Goal: Task Accomplishment & Management: Use online tool/utility

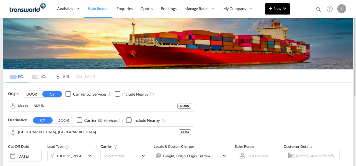
click at [281, 11] on button "New" at bounding box center [278, 8] width 26 height 11
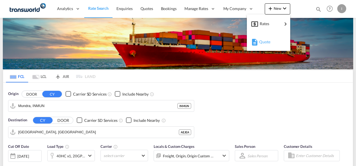
click at [266, 43] on span "Quote" at bounding box center [263, 41] width 6 height 11
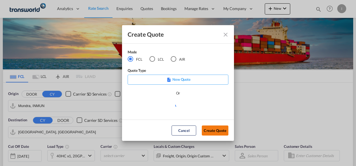
click at [213, 131] on button "Create Quote" at bounding box center [215, 131] width 27 height 10
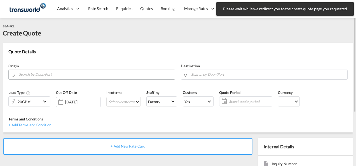
click at [45, 76] on input "Search by Door/Port" at bounding box center [96, 75] width 154 height 10
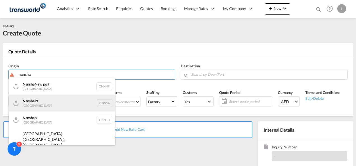
click at [37, 104] on div "Nansha Pt China CNNSA" at bounding box center [62, 103] width 106 height 17
type input "Nansha Pt, CNNSA"
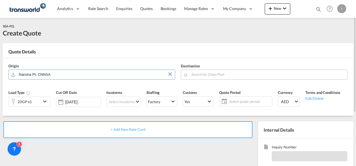
click at [211, 76] on input "Search by Door/Port" at bounding box center [268, 75] width 154 height 10
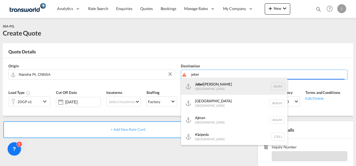
click at [212, 93] on div "[GEOGRAPHIC_DATA] [GEOGRAPHIC_DATA]" at bounding box center [234, 86] width 106 height 17
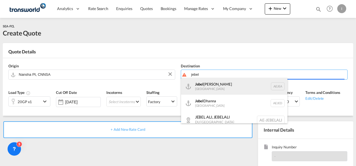
type input "[GEOGRAPHIC_DATA], [GEOGRAPHIC_DATA]"
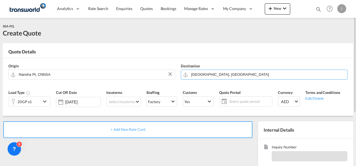
click at [33, 101] on div "20GP x1" at bounding box center [25, 102] width 33 height 10
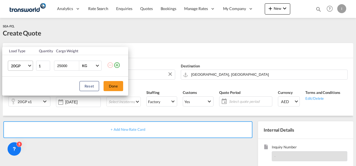
click at [30, 69] on md-select-value "20GP" at bounding box center [21, 66] width 22 height 10
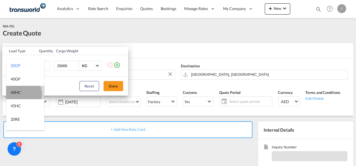
click at [20, 95] on div "40HC" at bounding box center [16, 93] width 10 height 6
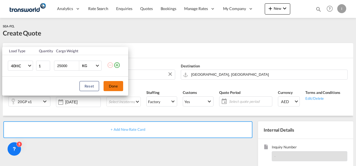
click at [114, 85] on button "Done" at bounding box center [114, 86] width 20 height 10
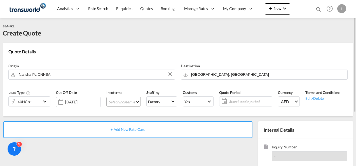
click at [117, 101] on md-select "Select Incoterms DPU - import Delivery at Place Unloaded CPT - export Carrier P…" at bounding box center [123, 102] width 34 height 10
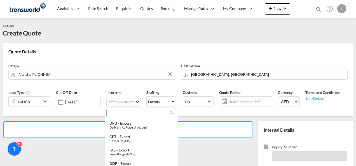
click at [112, 113] on input "search" at bounding box center [139, 113] width 62 height 5
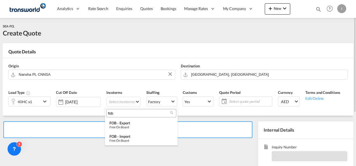
type input "fob"
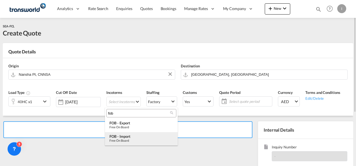
click at [126, 141] on div "Free on Board" at bounding box center [142, 141] width 64 height 4
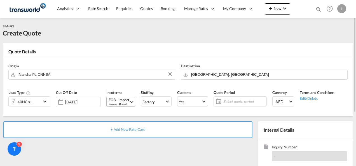
click at [112, 102] on div "Free on Board" at bounding box center [119, 104] width 21 height 4
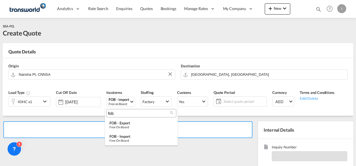
click at [228, 76] on md-backdrop at bounding box center [178, 83] width 356 height 166
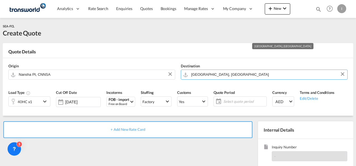
click at [228, 76] on input "[GEOGRAPHIC_DATA], [GEOGRAPHIC_DATA]" at bounding box center [268, 75] width 154 height 10
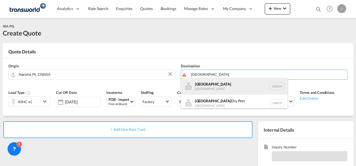
click at [262, 92] on div "[GEOGRAPHIC_DATA] [GEOGRAPHIC_DATA] [GEOGRAPHIC_DATA]" at bounding box center [234, 86] width 106 height 17
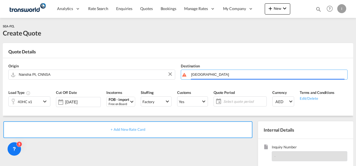
type input "[GEOGRAPHIC_DATA], [GEOGRAPHIC_DATA]"
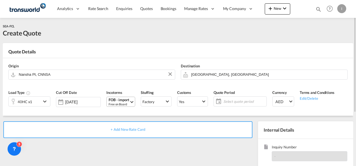
click at [125, 103] on div "Free on Board" at bounding box center [119, 104] width 21 height 4
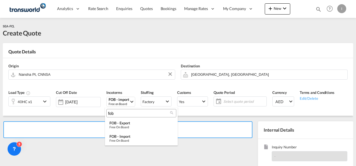
click at [112, 112] on input "fob" at bounding box center [139, 113] width 62 height 5
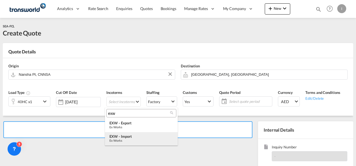
type input "exw"
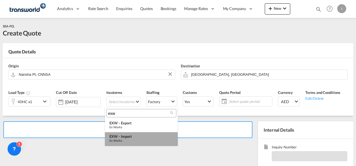
click at [121, 138] on div "EXW - import" at bounding box center [142, 137] width 64 height 4
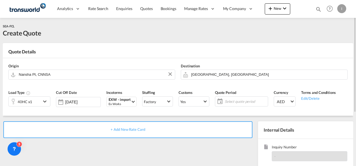
click at [239, 103] on span "Select quote period" at bounding box center [246, 101] width 42 height 5
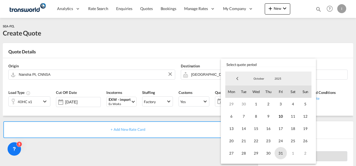
click at [281, 153] on span "31" at bounding box center [281, 153] width 12 height 12
click at [190, 148] on md-backdrop at bounding box center [178, 83] width 356 height 166
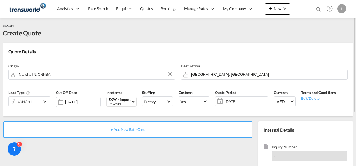
scroll to position [28, 0]
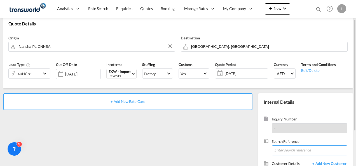
click at [275, 147] on input at bounding box center [310, 151] width 76 height 10
paste input "TWI 21930"
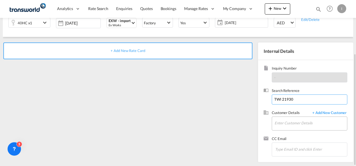
type input "TWI 21930"
click at [285, 122] on input "Enter Customer Details" at bounding box center [311, 123] width 73 height 13
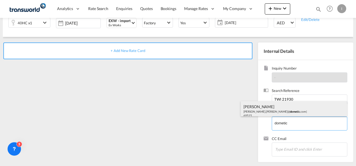
click at [264, 111] on div "[PERSON_NAME] [PERSON_NAME].[PERSON_NAME]@ dometic .com | 69515" at bounding box center [294, 110] width 106 height 19
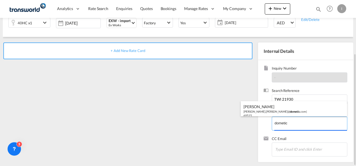
type input "DOMETIC MIDDLE EAST FZCO , [PERSON_NAME], [PERSON_NAME][EMAIL_ADDRESS][PERSON_N…"
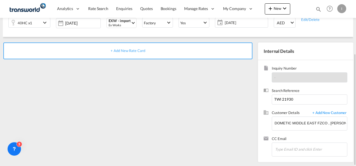
click at [135, 53] on div "+ Add New Rate Card" at bounding box center [127, 51] width 249 height 17
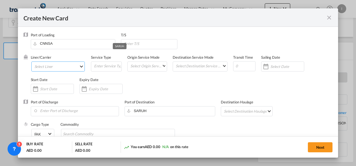
type input "Basic Ocean Freight"
select select "per equipment"
click at [54, 70] on md-select "Select Liner 2HM LOGISTICS D.O.O. / TDWC-CAPODISTRI 2HM LOGISTICS D.O.O. / TDWC…" at bounding box center [58, 67] width 54 height 10
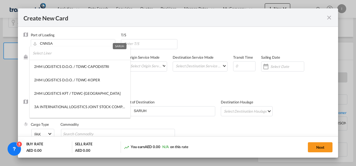
click at [47, 55] on input "search" at bounding box center [82, 53] width 98 height 13
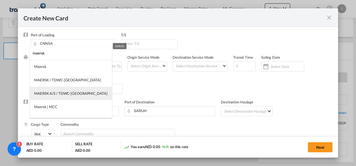
type input "maersk"
click at [52, 92] on div "MAERSK A/S / TDWC-[GEOGRAPHIC_DATA]" at bounding box center [70, 93] width 73 height 5
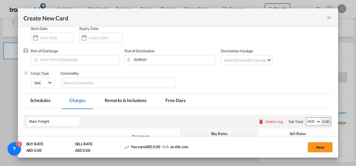
scroll to position [56, 0]
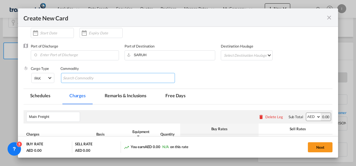
click at [73, 80] on input "Search Commodity" at bounding box center [88, 78] width 51 height 9
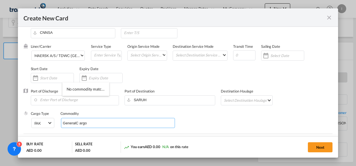
scroll to position [0, 0]
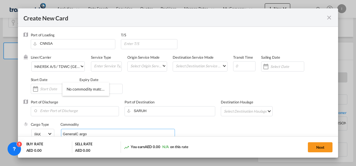
type input "GeneralC argo"
click at [205, 82] on div "Liner/Carrier MAERSK A/S / TDWC-[GEOGRAPHIC_DATA] Service Type Origin Service M…" at bounding box center [182, 77] width 302 height 45
click at [329, 18] on md-icon "icon-close fg-AAA8AD m-0 pointer" at bounding box center [329, 17] width 7 height 7
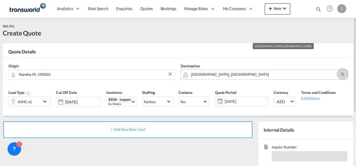
click at [340, 74] on md-icon "Clear Input" at bounding box center [343, 74] width 6 height 6
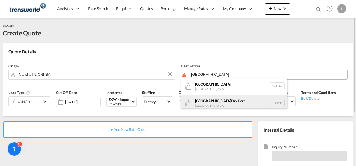
click at [215, 103] on div "[GEOGRAPHIC_DATA] Dry [GEOGRAPHIC_DATA] SARYP" at bounding box center [234, 103] width 106 height 17
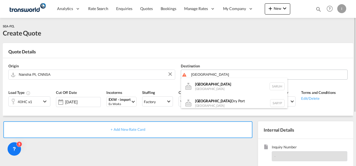
type input "Riyadh Dry Port, [GEOGRAPHIC_DATA]"
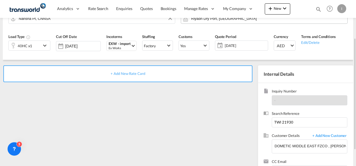
click at [133, 74] on span "+ Add New Rate Card" at bounding box center [128, 73] width 34 height 4
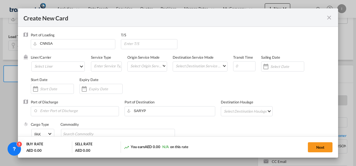
type input "Basic Ocean Freight"
select select "per equipment"
click at [53, 68] on md-select "Select Liner 2HM LOGISTICS D.O.O. / TDWC-CAPODISTRI 2HM LOGISTICS D.O.O. / TDWC…" at bounding box center [58, 67] width 54 height 10
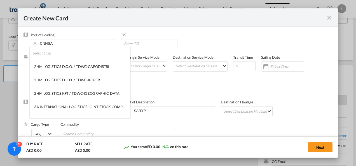
click at [50, 55] on input "search" at bounding box center [82, 53] width 98 height 13
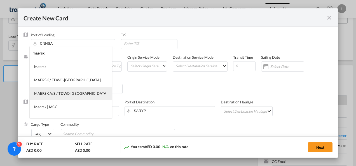
type input "maersk"
click at [68, 95] on div "MAERSK A/S / TDWC-[GEOGRAPHIC_DATA]" at bounding box center [70, 93] width 73 height 5
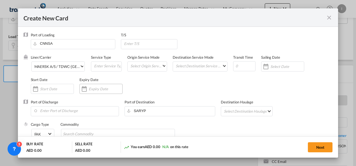
click at [91, 87] on input "Create New Card ..." at bounding box center [106, 89] width 34 height 4
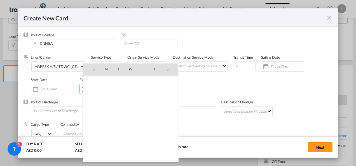
scroll to position [129889, 0]
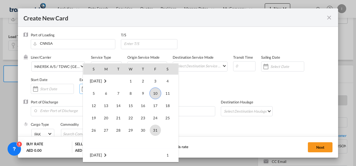
click at [156, 129] on span "31" at bounding box center [155, 130] width 11 height 11
type input "[DATE]"
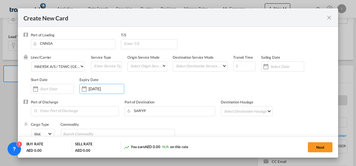
click at [199, 88] on div "Liner/Carrier MAERSK A/S / TDWC-[GEOGRAPHIC_DATA] Service Type Origin Service M…" at bounding box center [182, 77] width 302 height 45
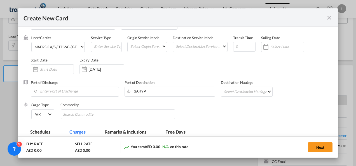
scroll to position [28, 0]
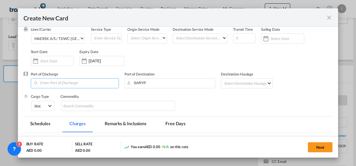
click at [42, 82] on input "Enter Port of Discharge" at bounding box center [76, 83] width 85 height 8
click at [46, 96] on div "[GEOGRAPHIC_DATA]" at bounding box center [84, 97] width 99 height 4
type input "Ad Dammam, SADMM"
click at [172, 92] on div "Port of Destination SARYP" at bounding box center [173, 83] width 96 height 22
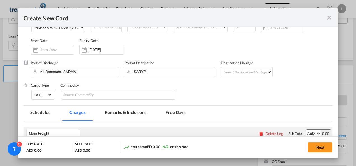
scroll to position [56, 0]
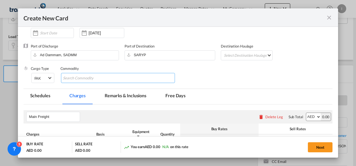
click at [81, 78] on input "Search Commodity" at bounding box center [88, 78] width 51 height 9
type input "General Cargo"
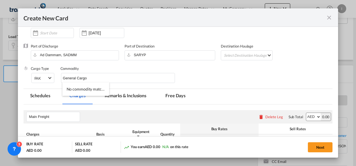
click at [225, 75] on div "Cargo Type FAK FAK GCR GDSM General Cargo Hazardous Cargo Ambient Foodstuff Chi…" at bounding box center [182, 77] width 302 height 22
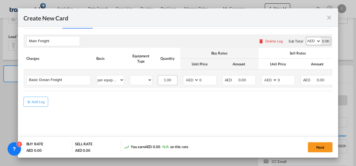
scroll to position [133, 0]
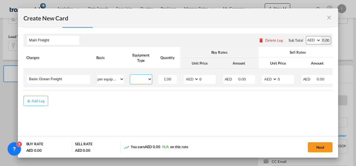
click at [135, 78] on select "40HC" at bounding box center [141, 80] width 22 height 8
select select "40HC"
click at [130, 76] on select "40HC" at bounding box center [141, 80] width 22 height 8
click at [190, 81] on select "AED AFN ALL AMD ANG AOA ARS AUD AWG AZN BAM BBD BDT BGN BHD BIF BMD BND [PERSON…" at bounding box center [191, 80] width 15 height 8
select select "string:USD"
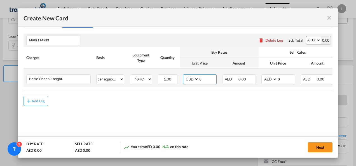
click at [184, 76] on select "AED AFN ALL AMD ANG AOA ARS AUD AWG AZN BAM BBD BDT BGN BHD BIF BMD BND [PERSON…" at bounding box center [191, 80] width 15 height 8
click at [144, 80] on select "40HC" at bounding box center [141, 80] width 22 height 8
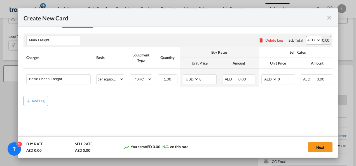
drag, startPoint x: 182, startPoint y: 92, endPoint x: 187, endPoint y: 92, distance: 4.8
click at [182, 92] on rate-modification "Main Freight Please enter leg name Leg Name Already Exists Delete Leg Sub Total…" at bounding box center [179, 67] width 310 height 78
click at [330, 17] on md-icon "icon-close fg-AAA8AD m-0 pointer" at bounding box center [329, 17] width 7 height 7
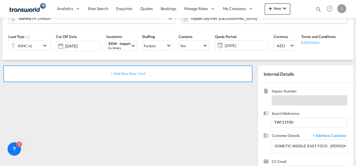
scroll to position [0, 0]
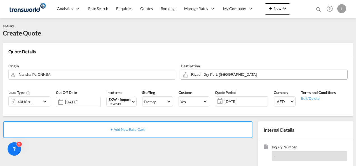
click at [31, 103] on div "40HC x1" at bounding box center [25, 102] width 33 height 10
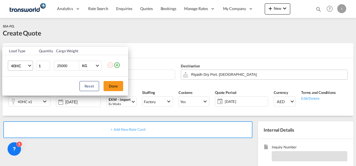
click at [25, 67] on span "40HC" at bounding box center [19, 66] width 16 height 6
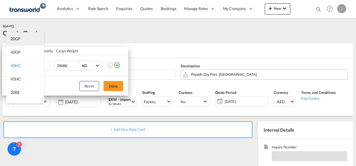
click at [18, 41] on div "20GP" at bounding box center [16, 39] width 10 height 6
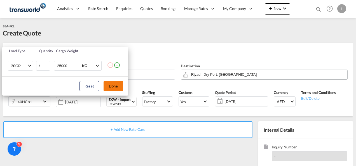
click at [116, 89] on button "Done" at bounding box center [114, 86] width 20 height 10
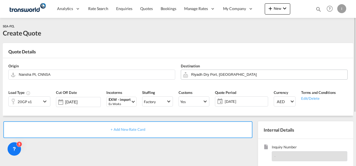
scroll to position [79, 0]
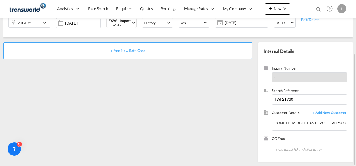
click at [116, 50] on span "+ Add New Rate Card" at bounding box center [128, 50] width 34 height 4
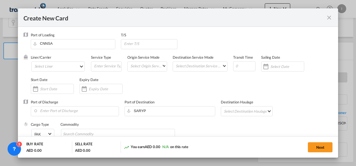
type input "Basic Ocean Freight"
select select "per equipment"
click at [57, 68] on md-select "Select Liner 2HM LOGISTICS D.O.O. / TDWC-CAPODISTRI 2HM LOGISTICS D.O.O. / TDWC…" at bounding box center [58, 67] width 54 height 10
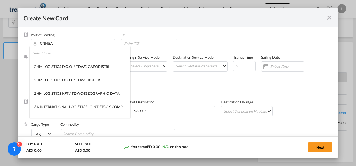
click at [53, 57] on input "search" at bounding box center [82, 53] width 98 height 13
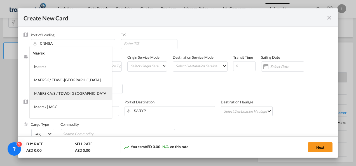
type input "Maersk"
click at [54, 93] on div "MAERSK A/S / TDWC-[GEOGRAPHIC_DATA]" at bounding box center [70, 93] width 73 height 5
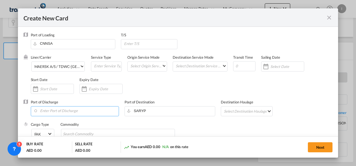
click at [66, 113] on input "Enter Port of Discharge" at bounding box center [76, 111] width 85 height 8
click at [55, 99] on div "Ad Dammam" at bounding box center [84, 97] width 99 height 5
type input "Ad Dammam, SADMM"
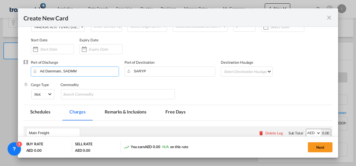
scroll to position [56, 0]
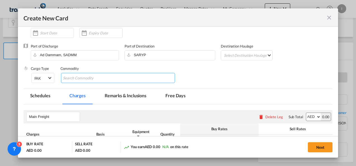
click at [85, 76] on input "Search Commodity" at bounding box center [88, 78] width 51 height 9
type input "General Cargo"
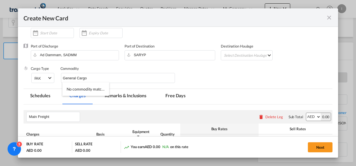
click at [221, 63] on div "Destination Haulage Select Destination Haulage rail road barge truck unspecifie…" at bounding box center [249, 55] width 57 height 22
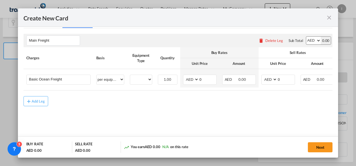
scroll to position [133, 0]
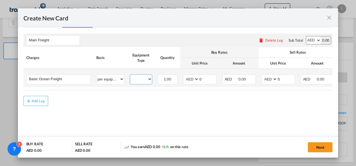
click at [142, 77] on select "20GP" at bounding box center [141, 80] width 22 height 8
select select "20GP"
click at [130, 76] on select "20GP" at bounding box center [141, 80] width 22 height 8
click at [191, 80] on select "AED AFN ALL AMD ANG AOA ARS AUD AWG AZN BAM BBD BDT BGN BHD BIF BMD BND [PERSON…" at bounding box center [191, 80] width 15 height 8
select select "string:USD"
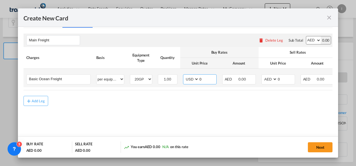
click at [184, 76] on select "AED AFN ALL AMD ANG AOA ARS AUD AWG AZN BAM BBD BDT BGN BHD BIF BMD BND [PERSON…" at bounding box center [191, 80] width 15 height 8
drag, startPoint x: 202, startPoint y: 78, endPoint x: 191, endPoint y: 80, distance: 11.4
click at [191, 80] on md-input-container "AED AFN ALL AMD ANG AOA ARS AUD AWG AZN BAM BBD BDT BGN BHD BIF BMD BND BOB BRL…" at bounding box center [200, 80] width 34 height 10
type input "1885"
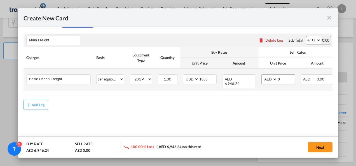
click at [262, 80] on span "AED AFN ALL AMD ANG AOA ARS AUD AWG AZN BAM BBD BDT BGN BHD BIF BMD BND [PERSON…" at bounding box center [269, 80] width 15 height 10
click at [266, 80] on select "AED AFN ALL AMD ANG AOA ARS AUD AWG AZN BAM BBD BDT BGN BHD BIF BMD BND [PERSON…" at bounding box center [270, 80] width 15 height 8
select select "string:USD"
click at [263, 76] on select "AED AFN ALL AMD ANG AOA ARS AUD AWG AZN BAM BBD BDT BGN BHD BIF BMD BND [PERSON…" at bounding box center [270, 80] width 15 height 8
drag, startPoint x: 275, startPoint y: 80, endPoint x: 271, endPoint y: 80, distance: 3.4
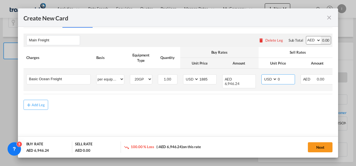
click at [271, 80] on md-input-container "AED AFN ALL AMD ANG AOA ARS AUD AWG AZN BAM BBD BDT BGN BHD BIF BMD BND BOB BRL…" at bounding box center [279, 80] width 34 height 10
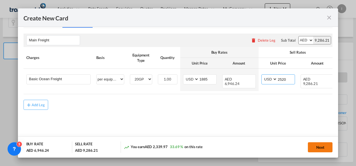
type input "2520"
click at [320, 144] on button "Next" at bounding box center [320, 148] width 25 height 10
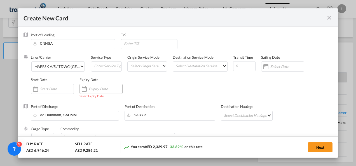
click at [86, 84] on div "Create New Card ..." at bounding box center [84, 89] width 9 height 11
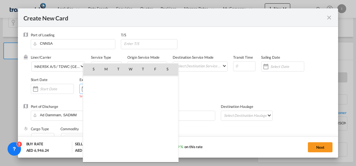
scroll to position [129889, 0]
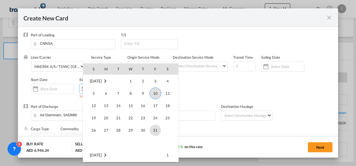
click at [156, 132] on span "31" at bounding box center [155, 130] width 11 height 11
type input "[DATE]"
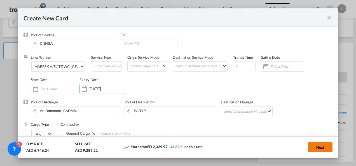
click at [321, 145] on button "Next" at bounding box center [320, 148] width 25 height 10
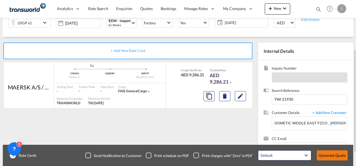
click at [322, 150] on div "Default All in Leg Totals Default Generate Quote" at bounding box center [303, 156] width 95 height 16
click at [321, 158] on button "Generate Quote" at bounding box center [332, 156] width 31 height 10
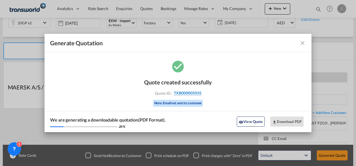
click at [190, 94] on span "TXB000005035" at bounding box center [188, 93] width 28 height 5
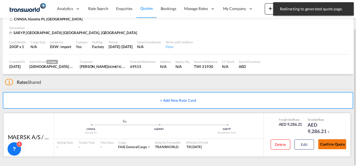
click at [342, 142] on button "Confirm Quote" at bounding box center [333, 145] width 28 height 10
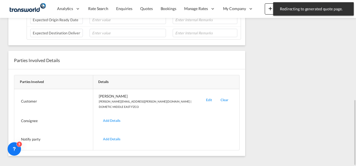
scroll to position [112, 0]
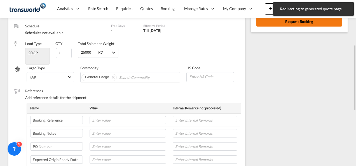
click at [277, 26] on button "Request Booking" at bounding box center [300, 22] width 86 height 10
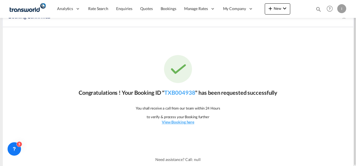
scroll to position [0, 0]
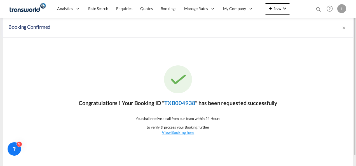
click at [186, 103] on link "TXB004938" at bounding box center [180, 103] width 31 height 7
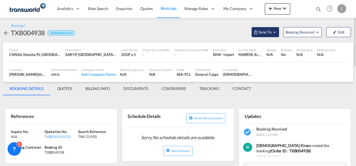
click at [255, 32] on md-icon "Open demo menu" at bounding box center [256, 32] width 4 height 4
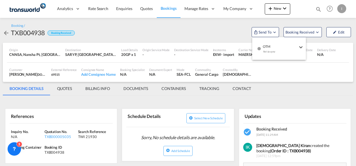
click at [270, 53] on div "Yet to sync" at bounding box center [280, 53] width 35 height 12
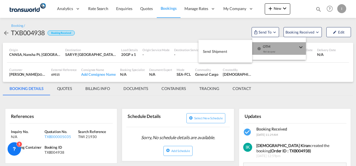
click at [219, 53] on span "Send Shipment" at bounding box center [215, 51] width 24 height 9
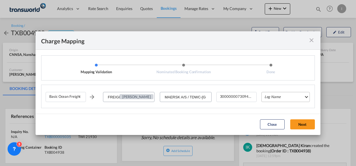
click at [266, 94] on md-select "Leg Name HANDLING ORIGIN VESSEL HANDLING DESTINATION OTHERS TL PICK UP CUSTOMS …" at bounding box center [286, 97] width 48 height 10
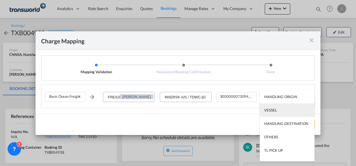
click at [271, 106] on md-option "VESSEL" at bounding box center [287, 110] width 55 height 13
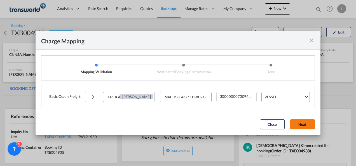
click at [298, 124] on button "Next" at bounding box center [303, 125] width 25 height 10
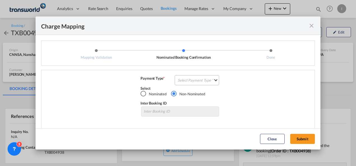
click at [203, 83] on md-select "Select Payment Type COLLECT PREPAID" at bounding box center [197, 80] width 45 height 10
click at [0, 0] on md-option "COLLECT" at bounding box center [0, 0] width 0 height 0
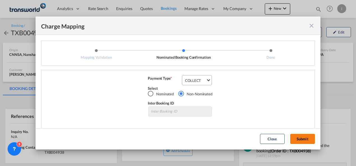
click at [298, 137] on button "Submit" at bounding box center [303, 139] width 25 height 10
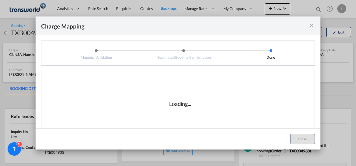
click at [206, 123] on div "Loading..." at bounding box center [180, 104] width 269 height 56
click at [206, 108] on div "Loading..." at bounding box center [180, 104] width 56 height 8
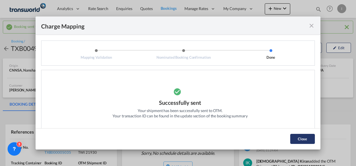
click at [300, 138] on button "Close" at bounding box center [303, 139] width 25 height 10
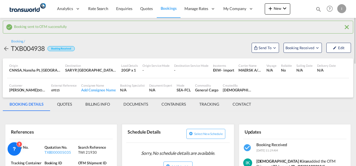
scroll to position [56, 0]
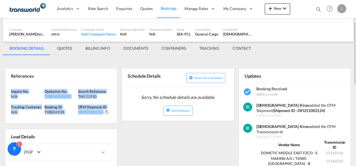
drag, startPoint x: 110, startPoint y: 115, endPoint x: 9, endPoint y: 91, distance: 103.7
click at [9, 91] on div "Inquiry No. N/A Quotation No. TXB000005035 Search Reference TWI 21930 Tracking …" at bounding box center [61, 104] width 112 height 40
copy div "Inquiry No. N/A Quotation No. TXB000005035 Search Reference TWI 21930 Tracking …"
